Goal: Information Seeking & Learning: Learn about a topic

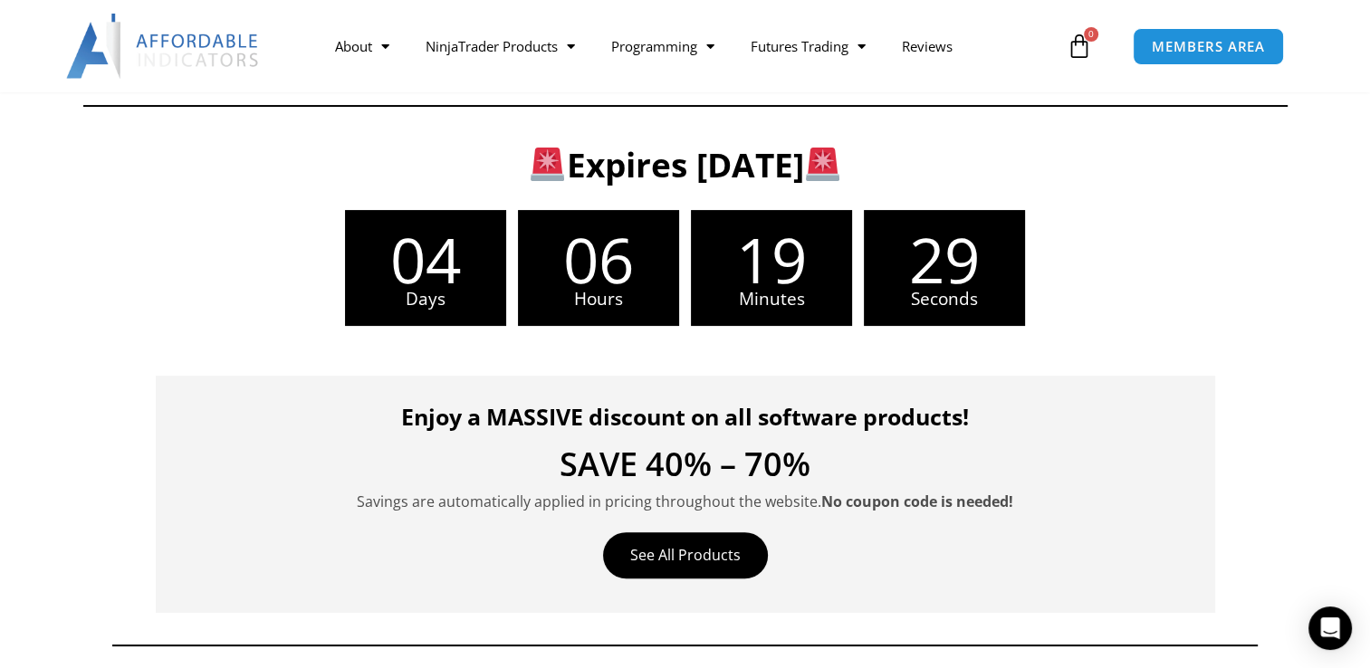
scroll to position [453, 0]
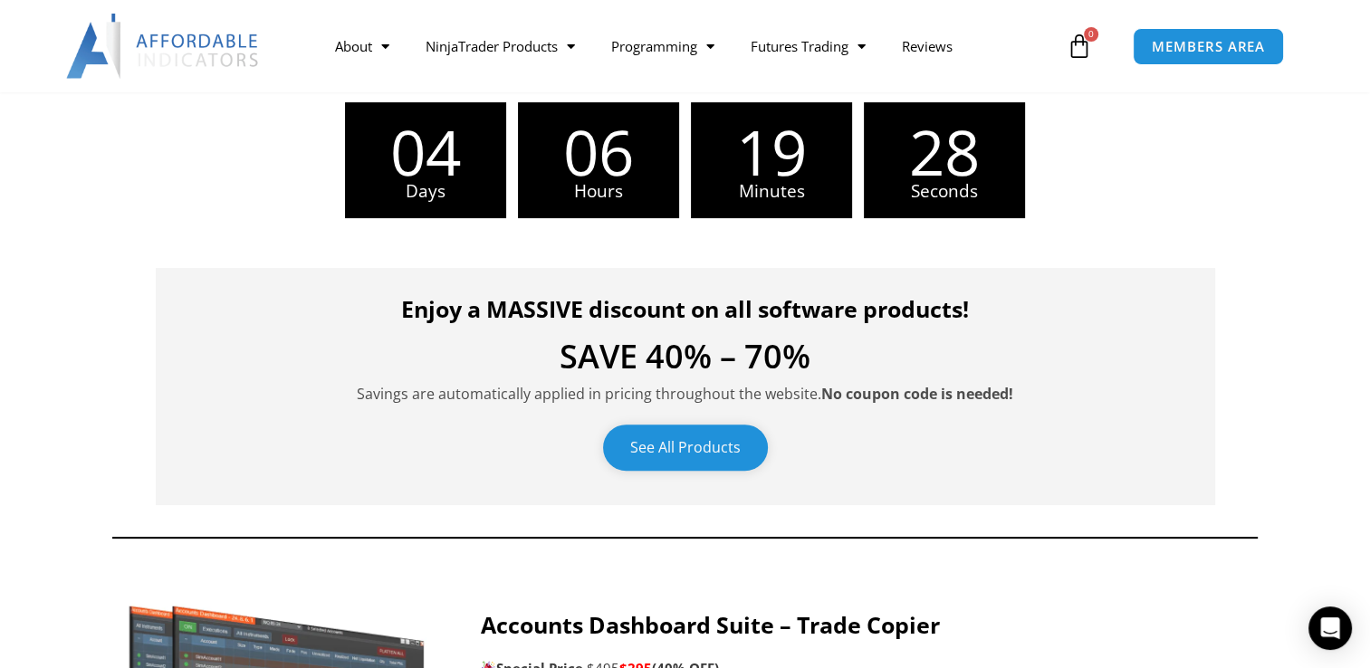
click at [688, 449] on link "See All Products" at bounding box center [685, 448] width 165 height 46
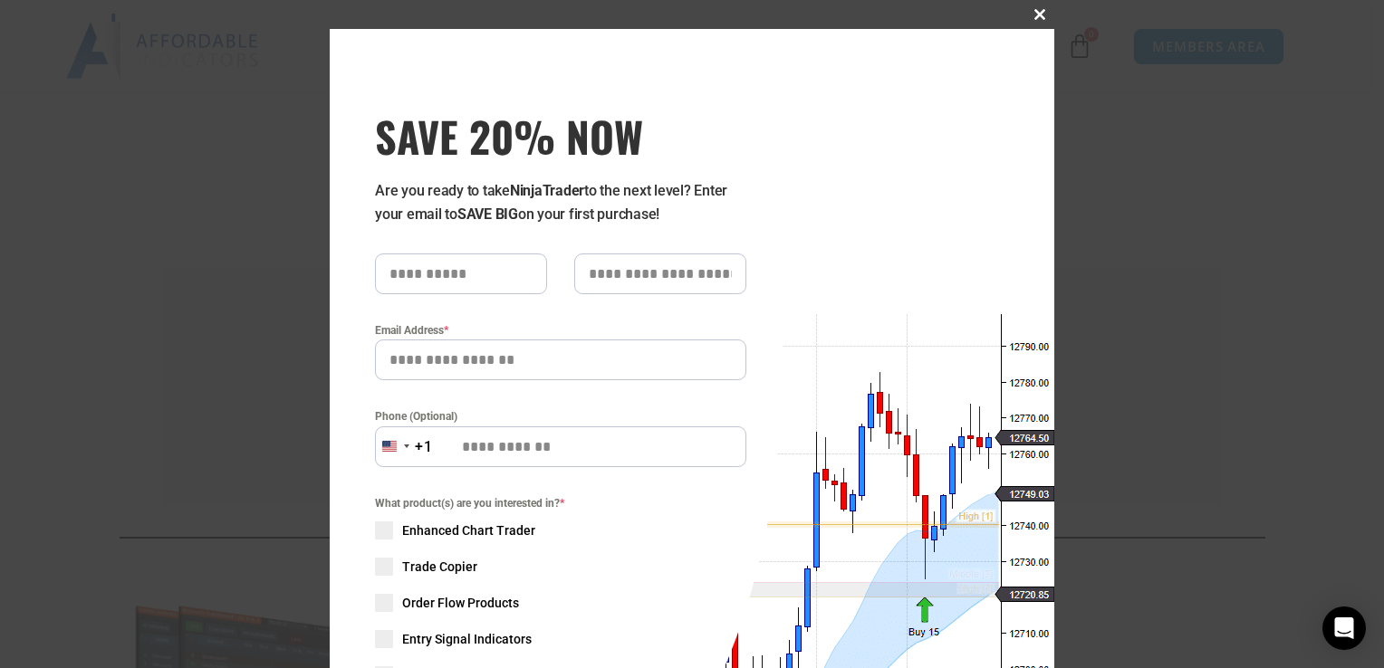
drag, startPoint x: 1023, startPoint y: 16, endPoint x: 991, endPoint y: 0, distance: 35.6
click at [1025, 15] on span at bounding box center [1039, 14] width 29 height 11
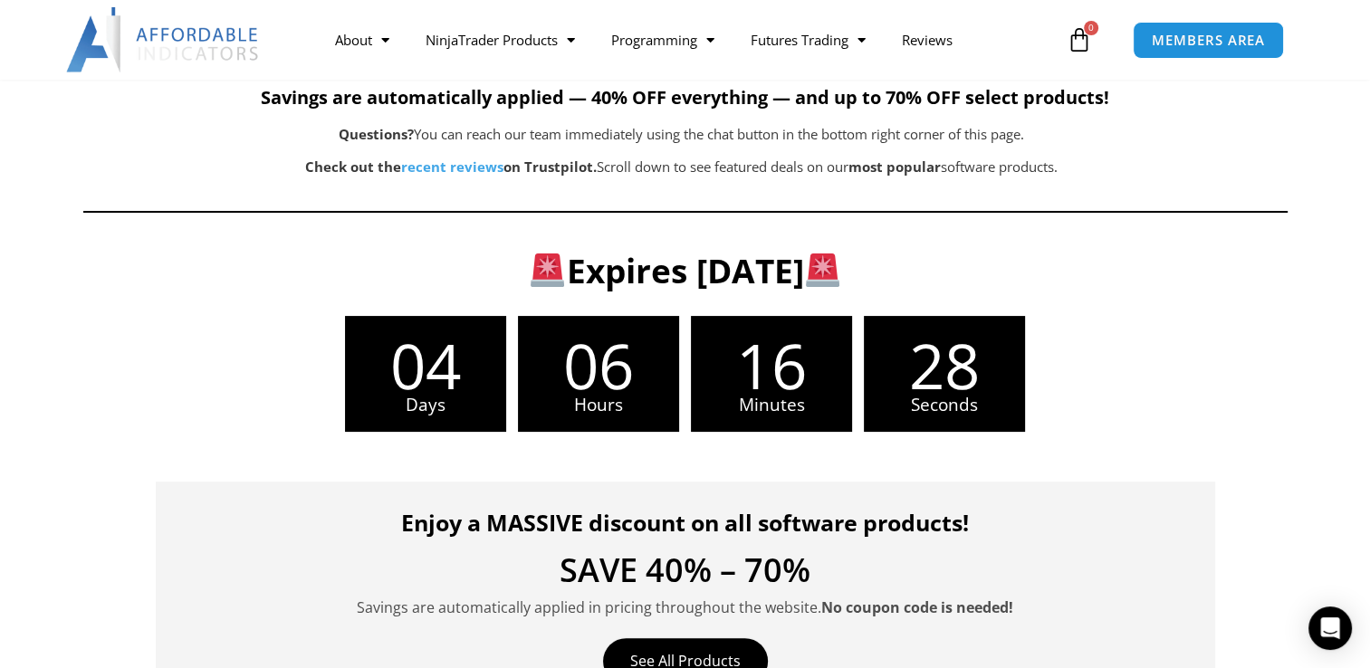
scroll to position [91, 0]
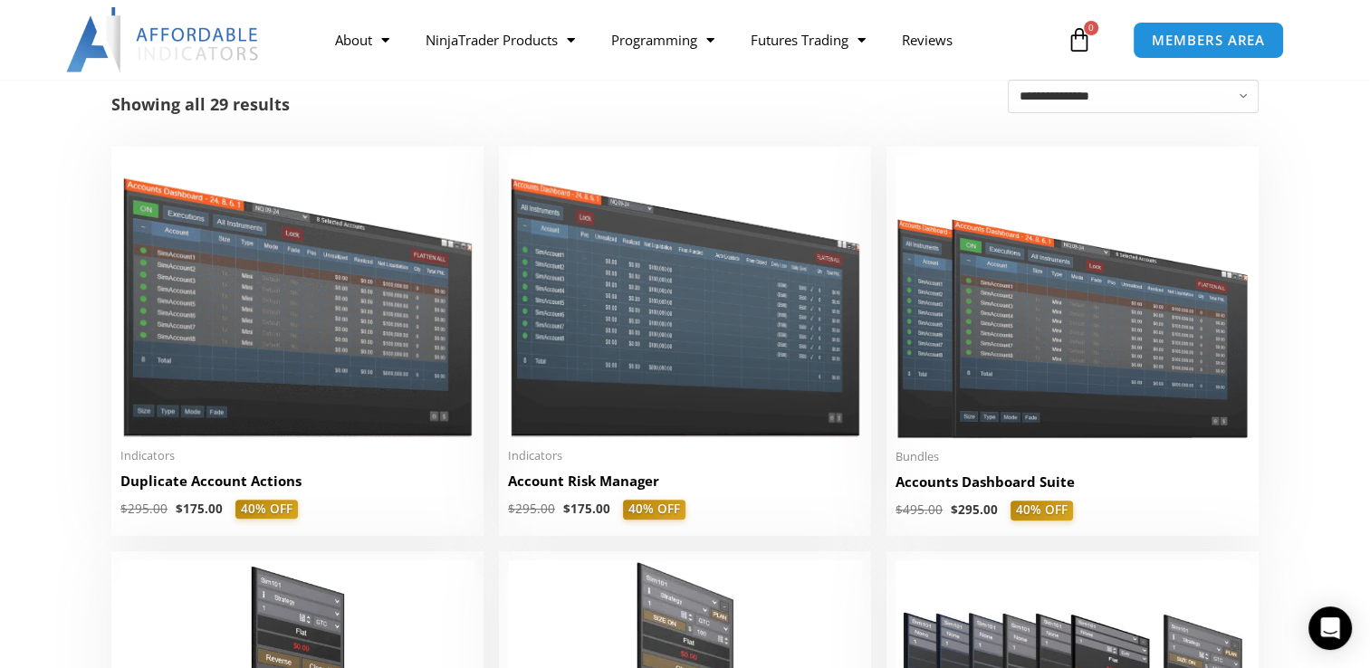
scroll to position [91, 0]
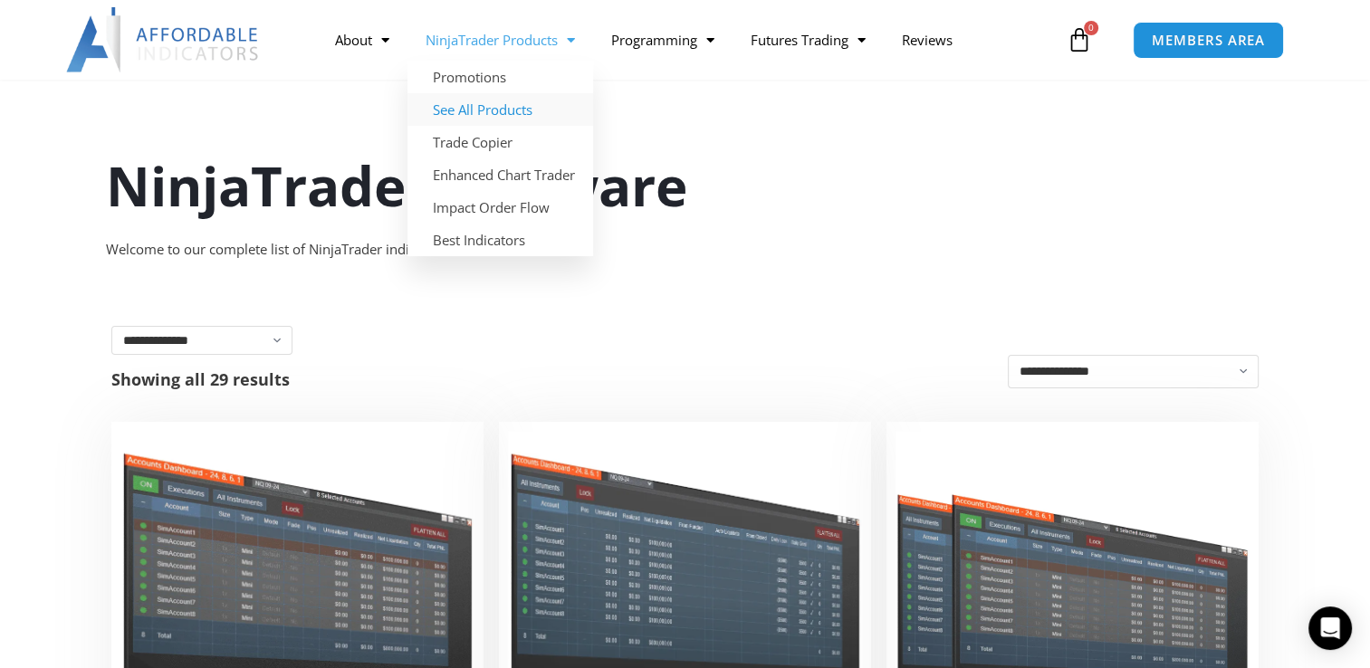
click at [496, 106] on link "See All Products" at bounding box center [501, 109] width 186 height 33
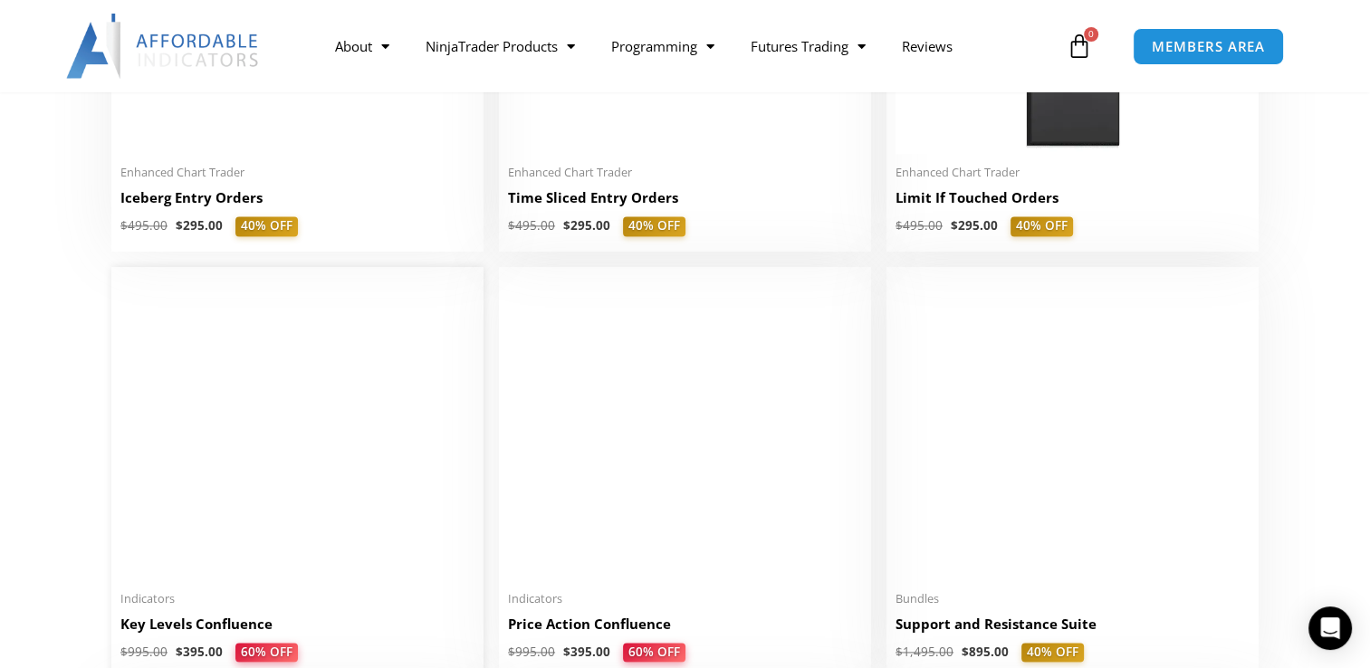
scroll to position [2536, 0]
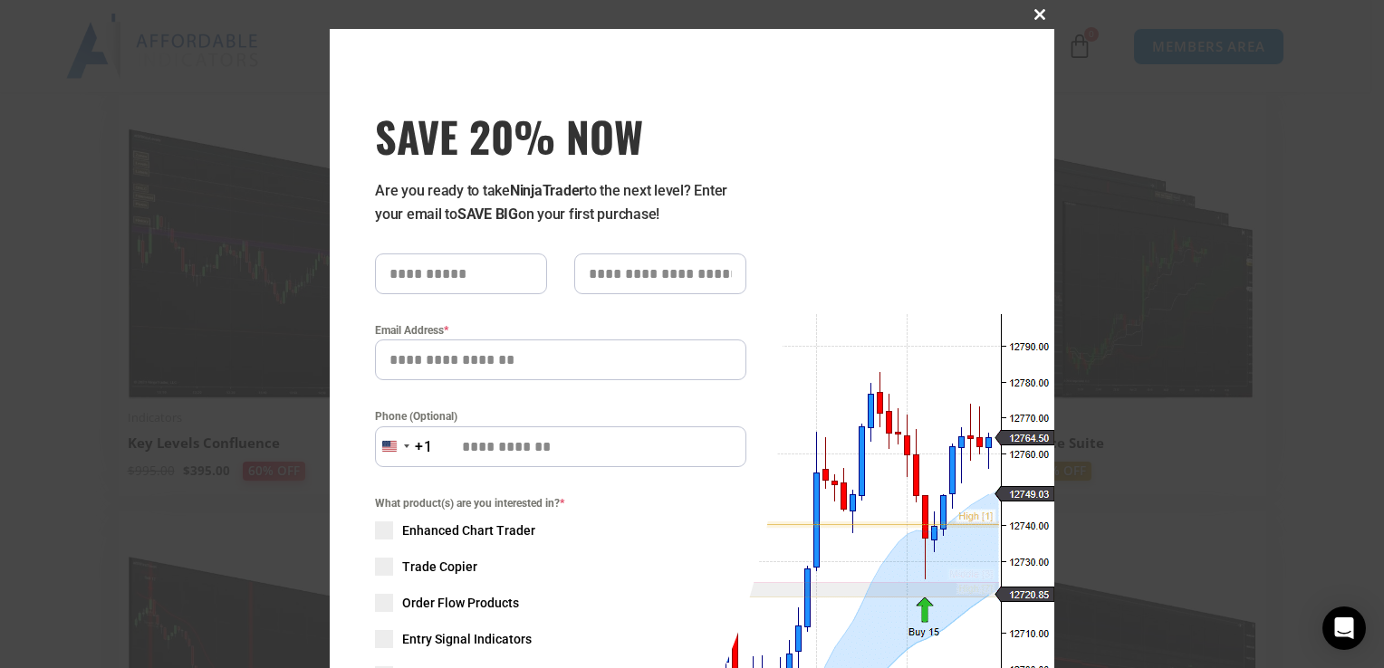
click at [1031, 10] on span at bounding box center [1039, 14] width 29 height 11
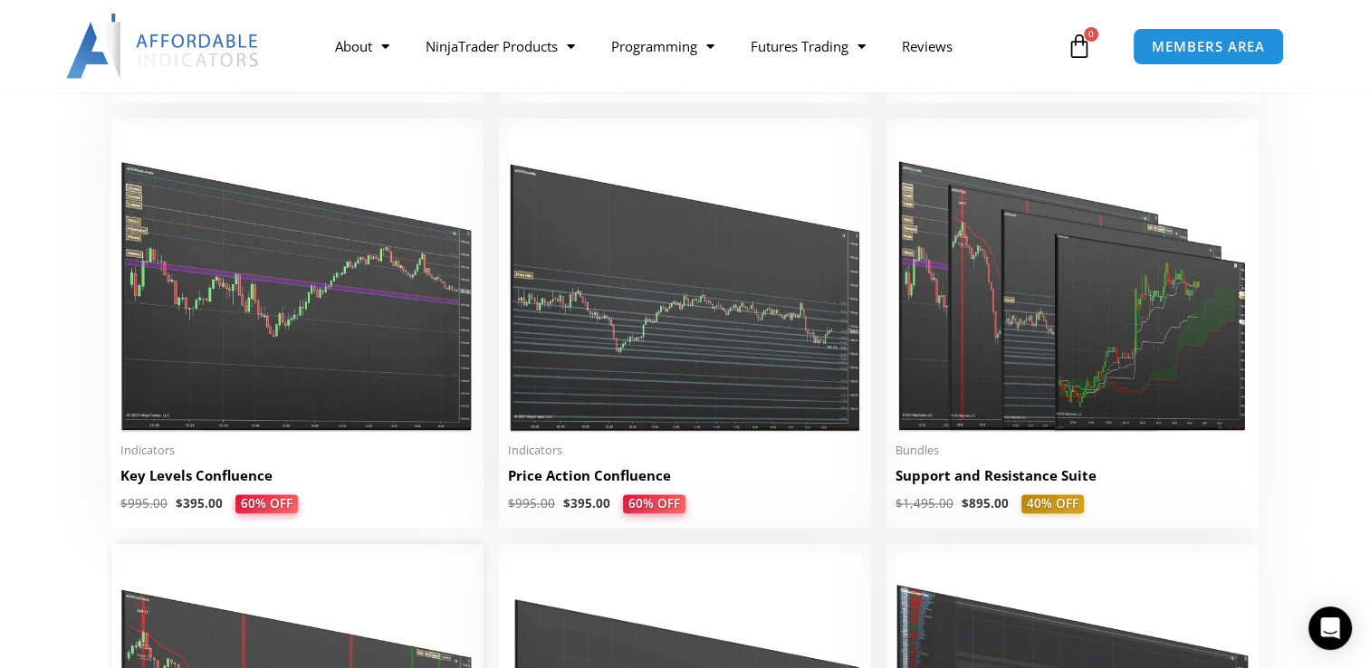
scroll to position [2627, 0]
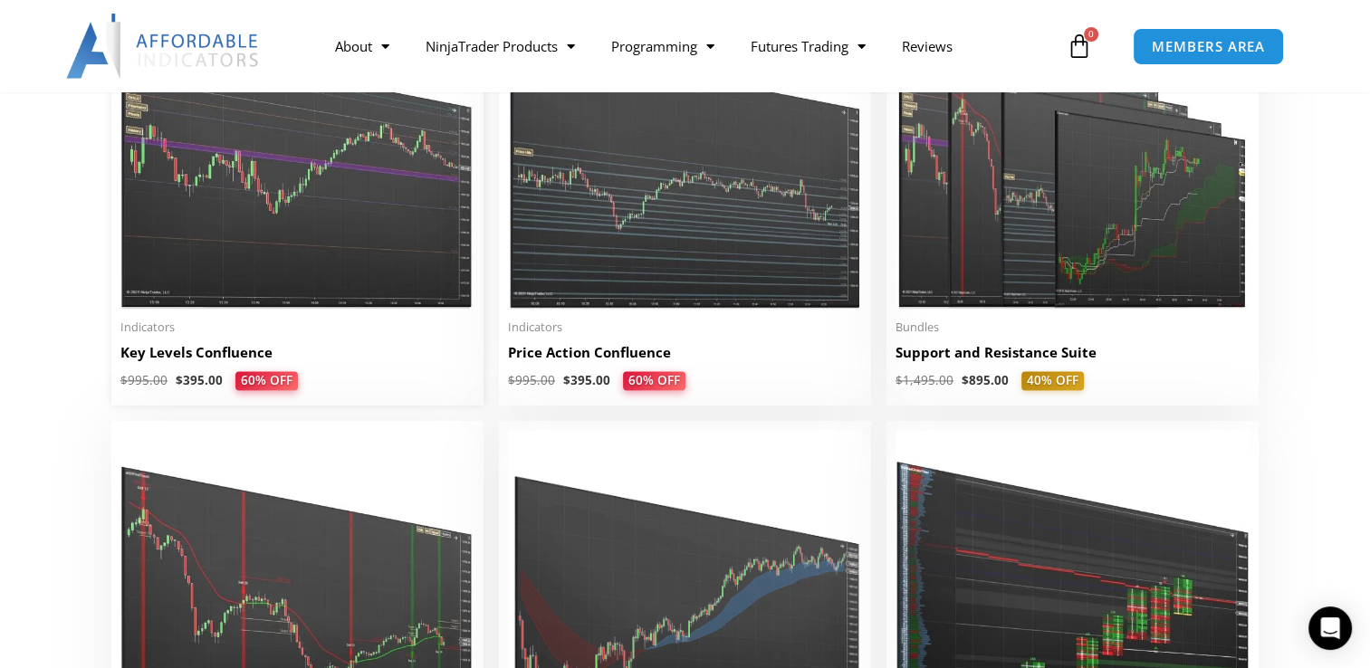
click at [315, 205] on img at bounding box center [297, 157] width 354 height 304
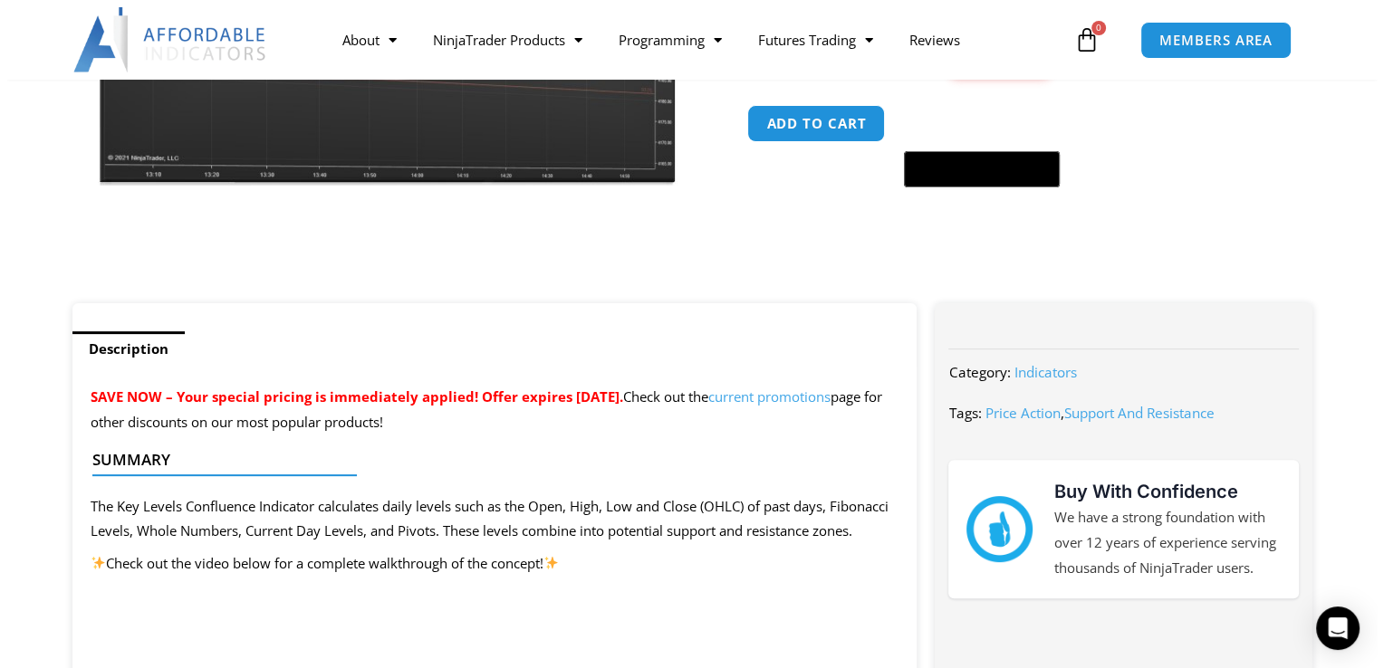
scroll to position [91, 0]
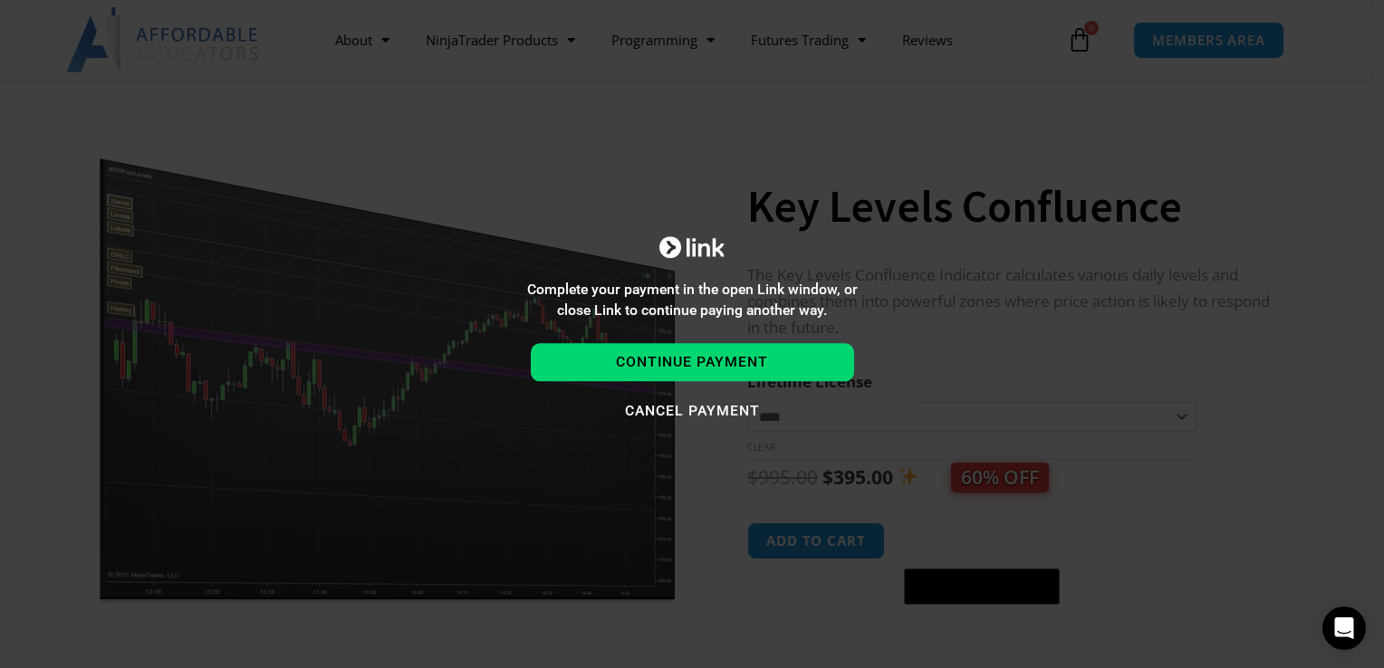
drag, startPoint x: 1138, startPoint y: 219, endPoint x: 1128, endPoint y: 238, distance: 21.9
click at [1138, 221] on div "Complete your payment in the open Link window, or close Link to continue paying…" at bounding box center [692, 334] width 1384 height 668
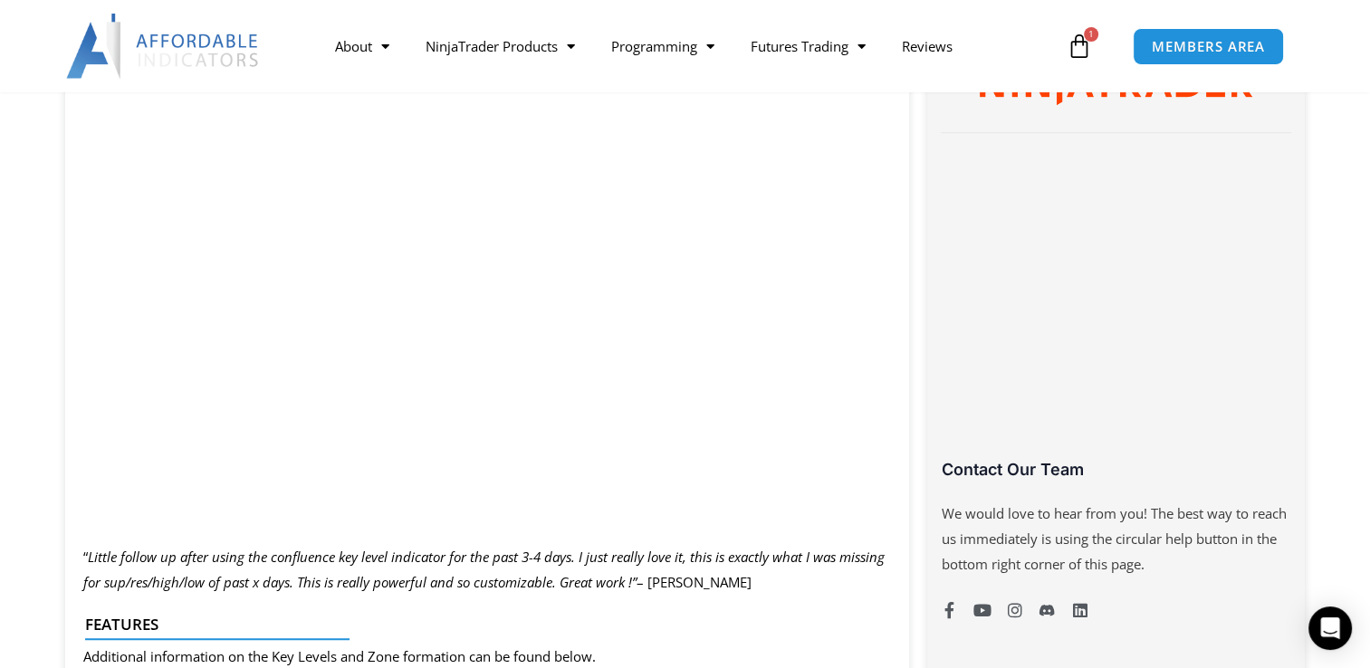
scroll to position [1045, 0]
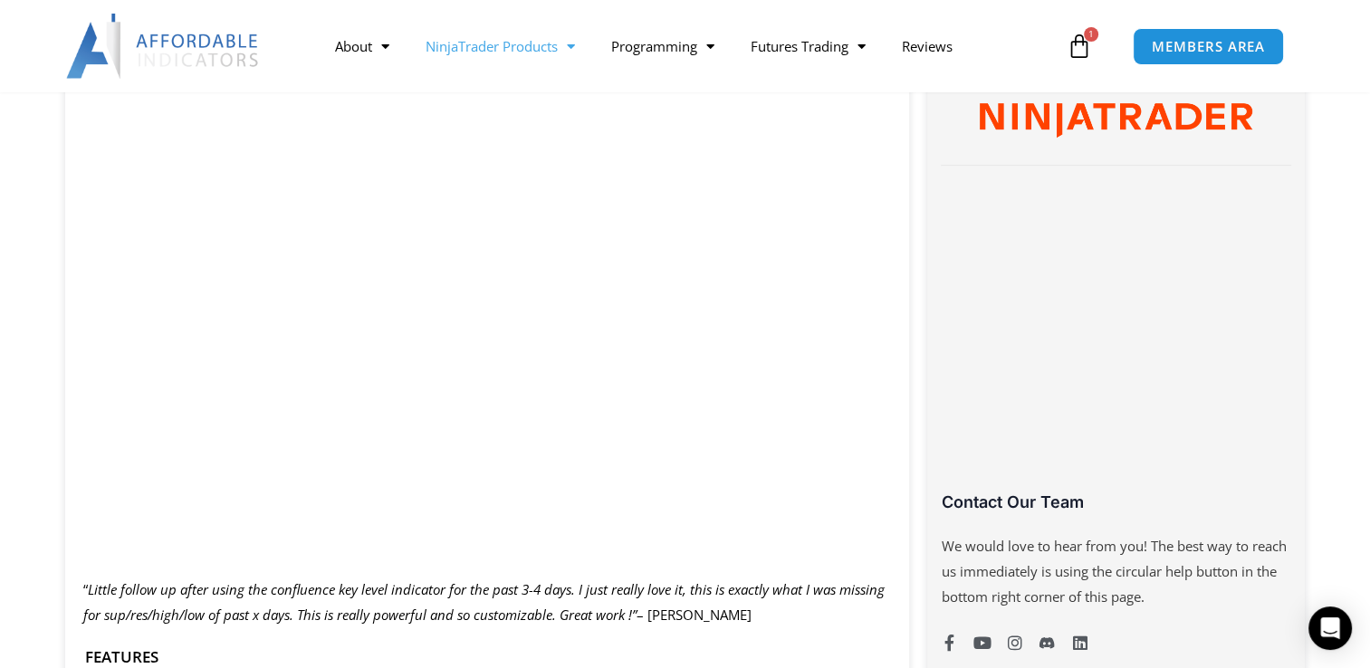
click at [490, 43] on link "NinjaTrader Products" at bounding box center [501, 46] width 186 height 42
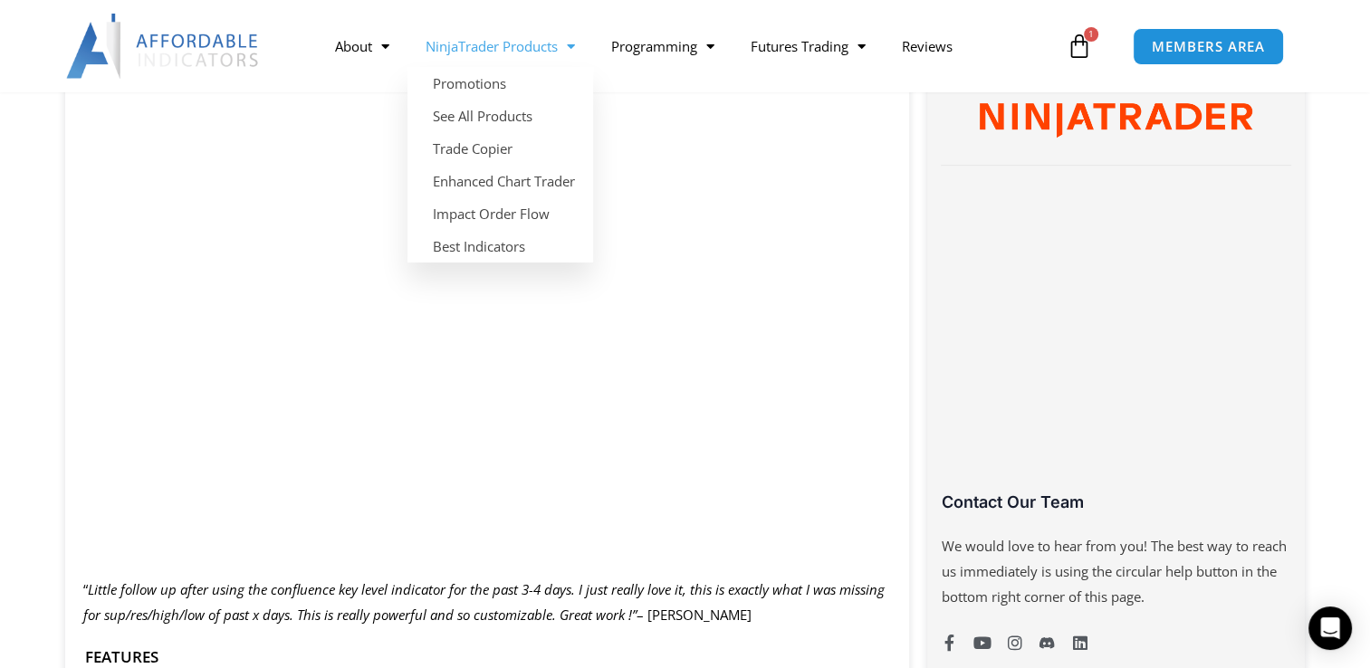
click at [541, 40] on link "NinjaTrader Products" at bounding box center [501, 46] width 186 height 42
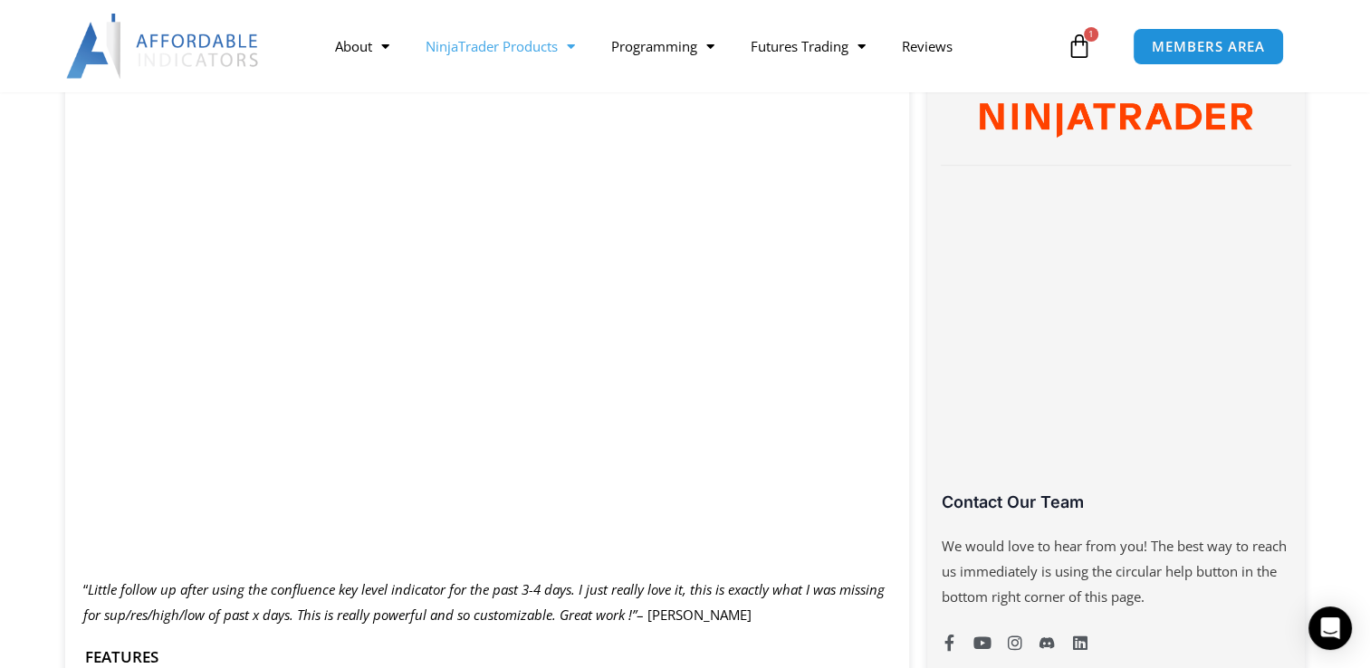
click at [543, 39] on link "NinjaTrader Products" at bounding box center [501, 46] width 186 height 42
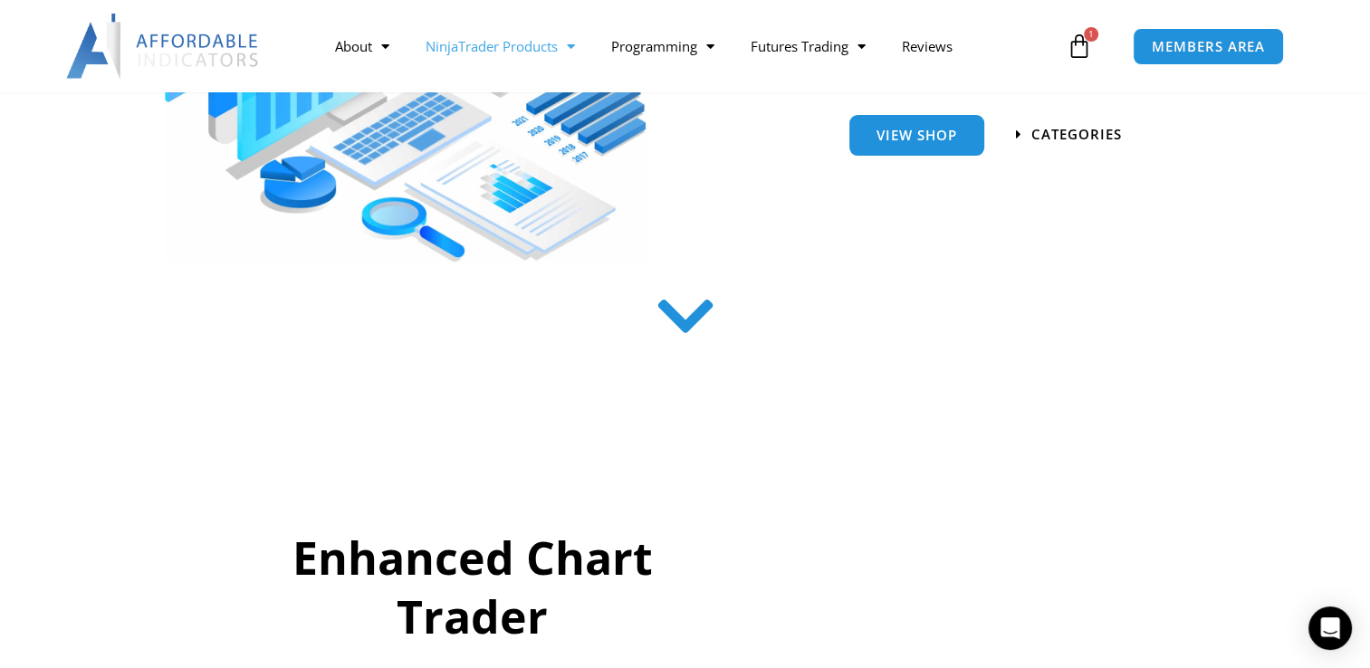
scroll to position [453, 0]
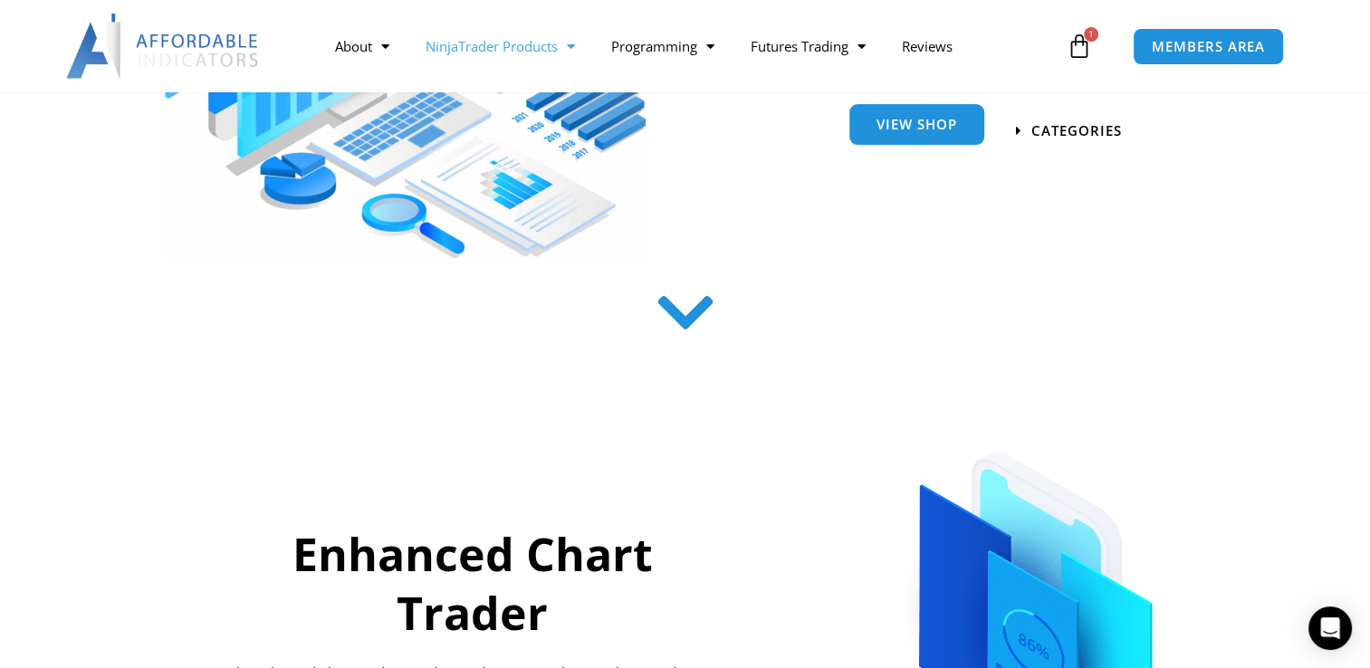
click at [938, 118] on span "View Shop" at bounding box center [917, 125] width 81 height 14
click at [904, 131] on span "View Shop" at bounding box center [917, 125] width 81 height 14
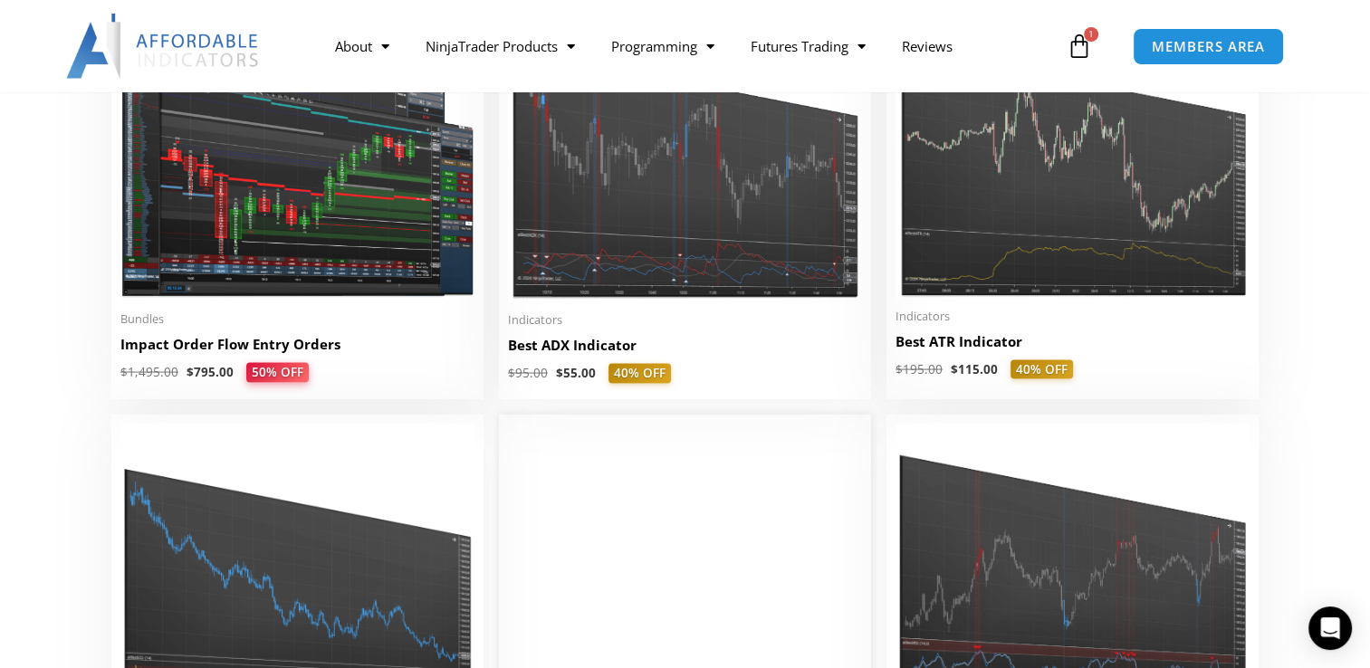
scroll to position [3351, 0]
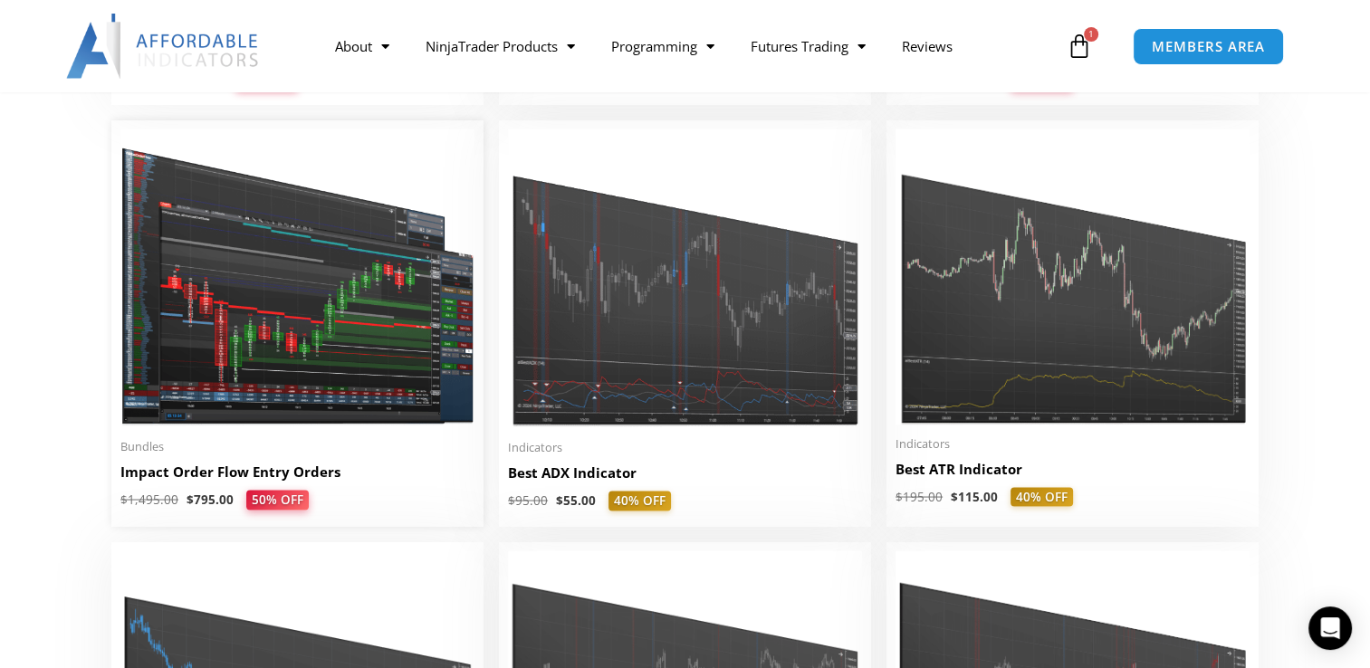
click at [307, 348] on img at bounding box center [297, 278] width 354 height 299
click at [231, 317] on img at bounding box center [297, 278] width 354 height 299
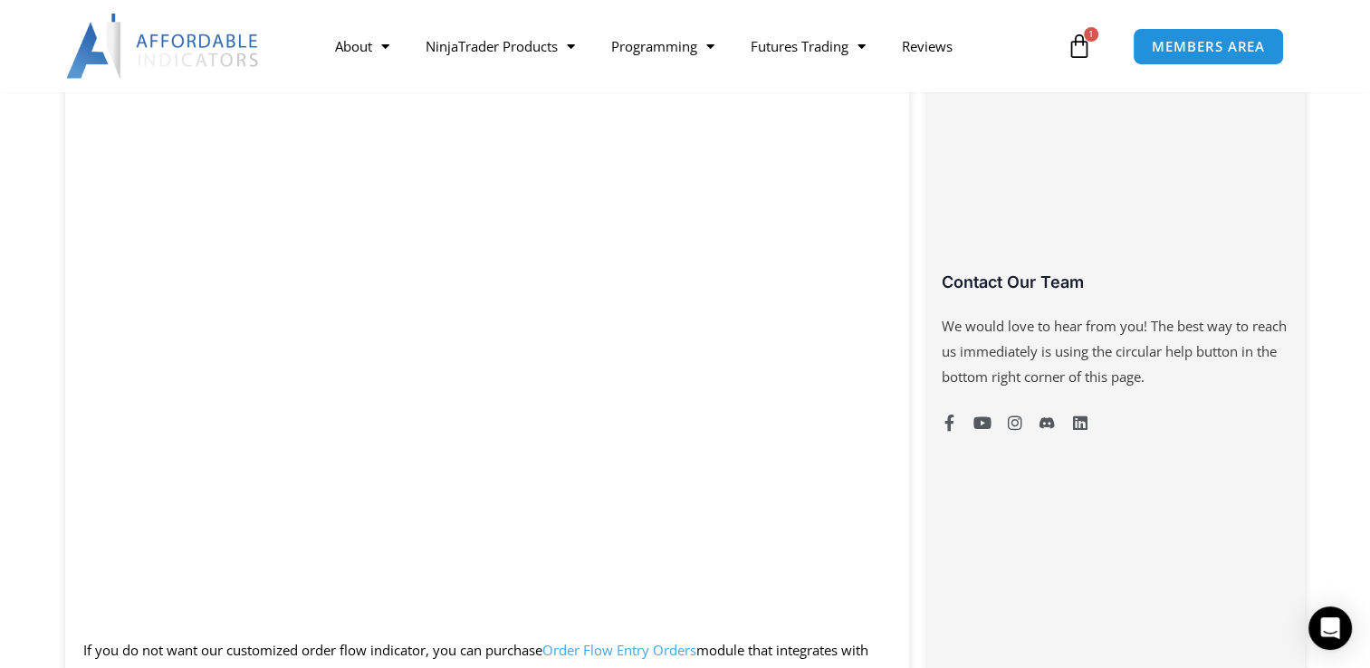
scroll to position [1474, 0]
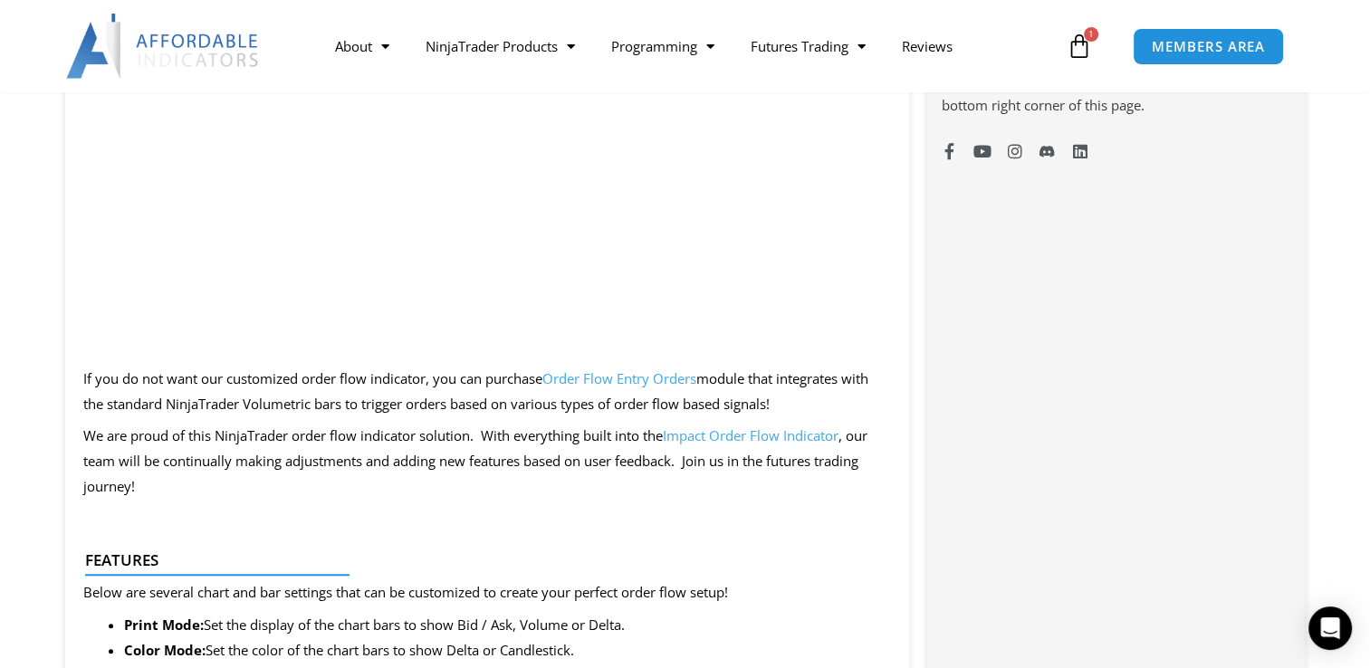
click at [648, 382] on link "Order Flow Entry Orders" at bounding box center [620, 379] width 154 height 18
